Goal: Information Seeking & Learning: Learn about a topic

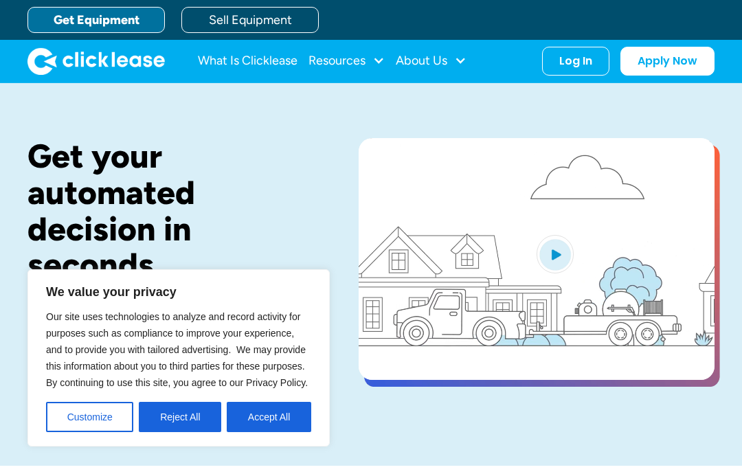
click at [293, 417] on button "Accept All" at bounding box center [269, 417] width 84 height 30
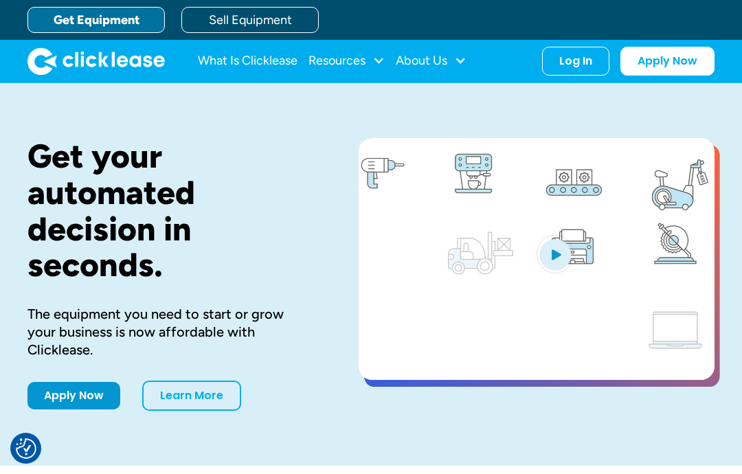
click at [362, 60] on div "Resources" at bounding box center [336, 60] width 57 height 0
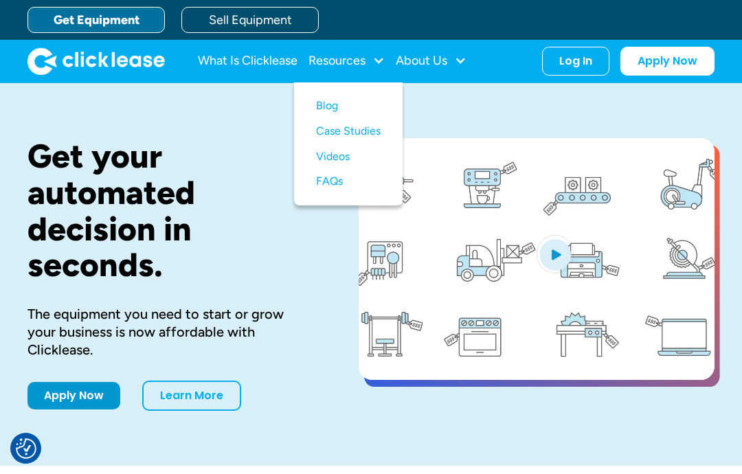
click at [110, 28] on link "Get Equipment" at bounding box center [95, 20] width 137 height 26
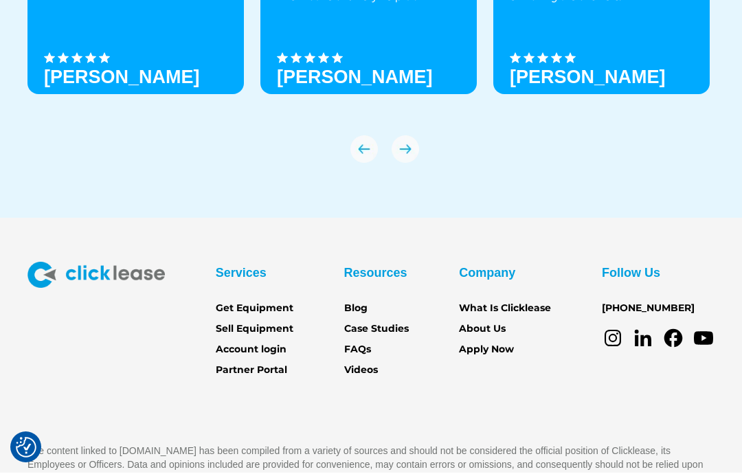
scroll to position [4748, 0]
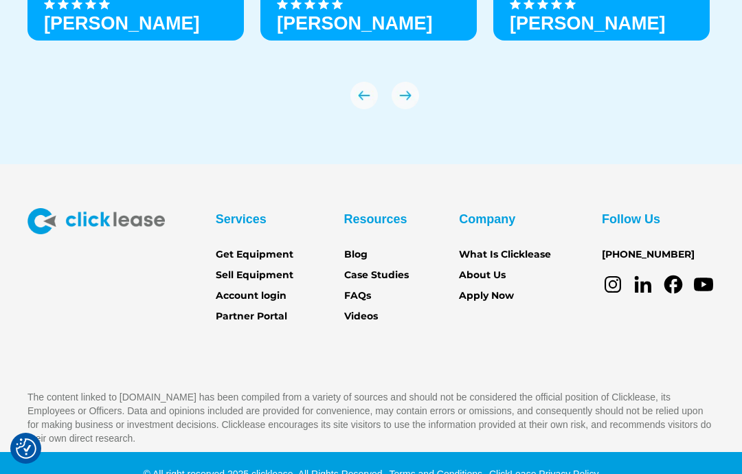
click at [268, 247] on link "Get Equipment" at bounding box center [255, 254] width 78 height 15
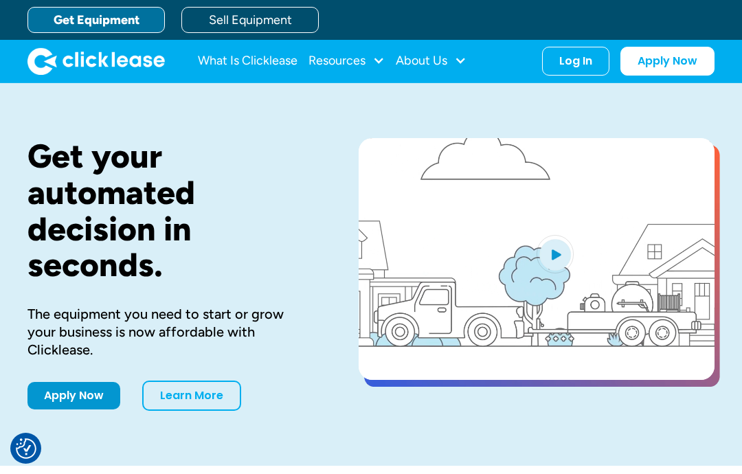
click at [233, 380] on link "Learn More" at bounding box center [191, 395] width 99 height 30
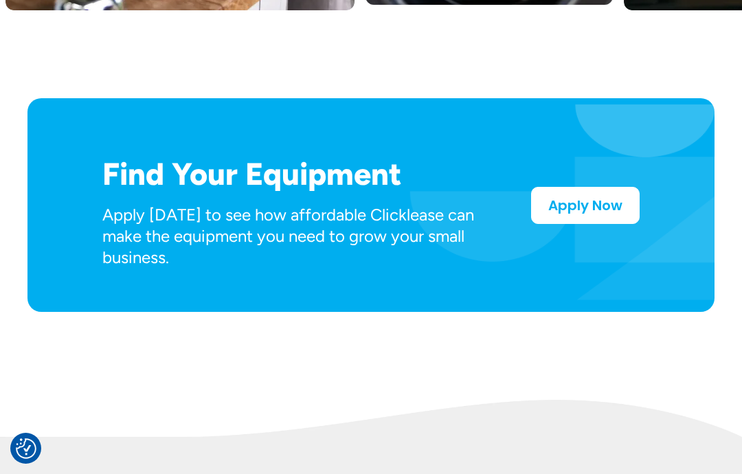
scroll to position [686, 0]
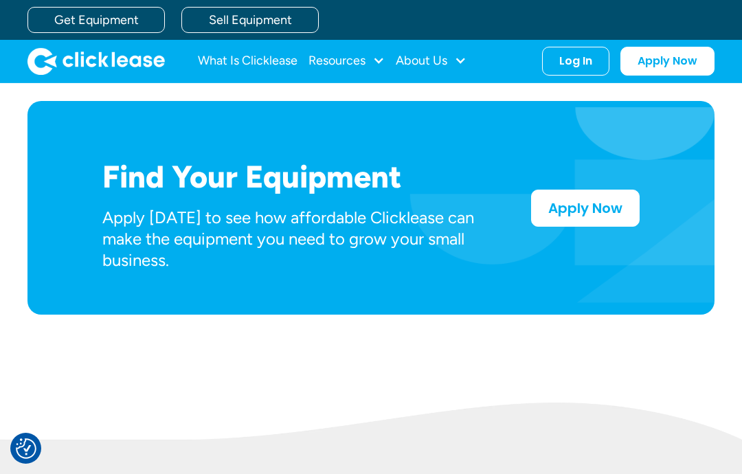
click at [467, 220] on p "Apply today to see how affordable Clicklease can make the equipment you need to…" at bounding box center [294, 239] width 385 height 65
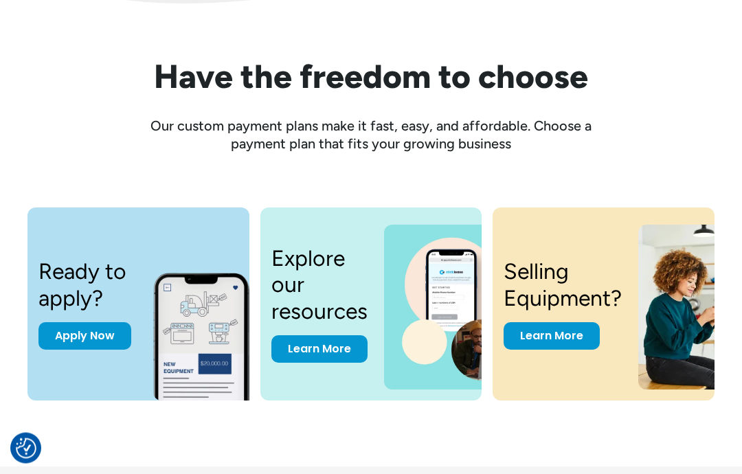
scroll to position [1675, 0]
click at [344, 339] on link "Learn More" at bounding box center [319, 348] width 96 height 27
